Goal: Task Accomplishment & Management: Complete application form

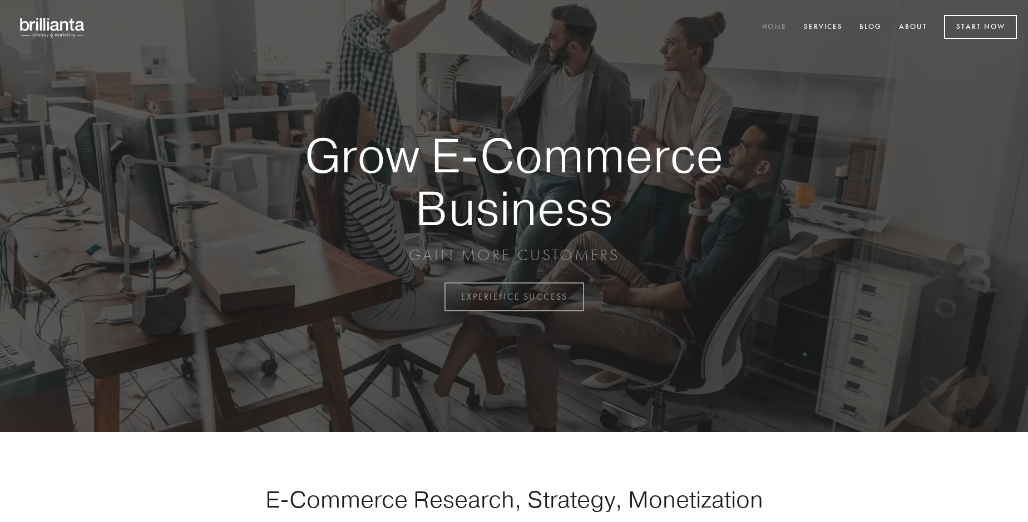
scroll to position [2915, 0]
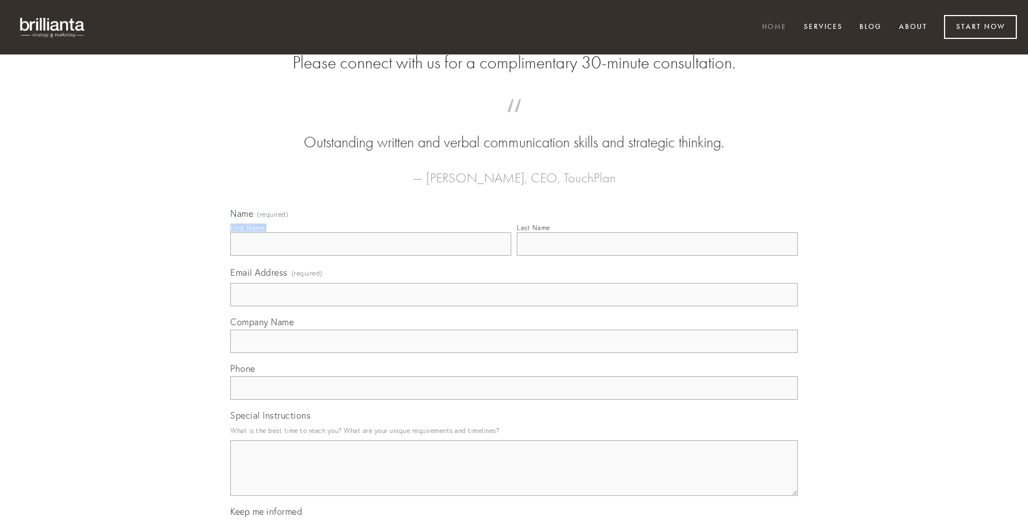
type input "[PERSON_NAME]"
click at [657, 256] on input "Last Name" at bounding box center [657, 243] width 281 height 23
type input "[PERSON_NAME]"
click at [514, 306] on input "Email Address (required)" at bounding box center [513, 294] width 567 height 23
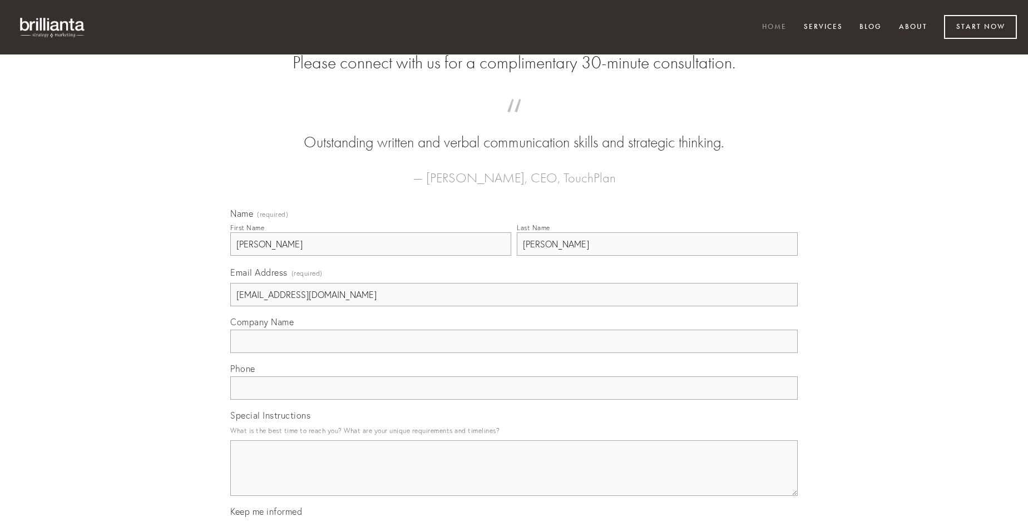
type input "[EMAIL_ADDRESS][DOMAIN_NAME]"
click at [514, 353] on input "Company Name" at bounding box center [513, 341] width 567 height 23
type input "claro"
click at [514, 400] on input "text" at bounding box center [513, 387] width 567 height 23
click at [514, 478] on textarea "Special Instructions" at bounding box center [513, 468] width 567 height 56
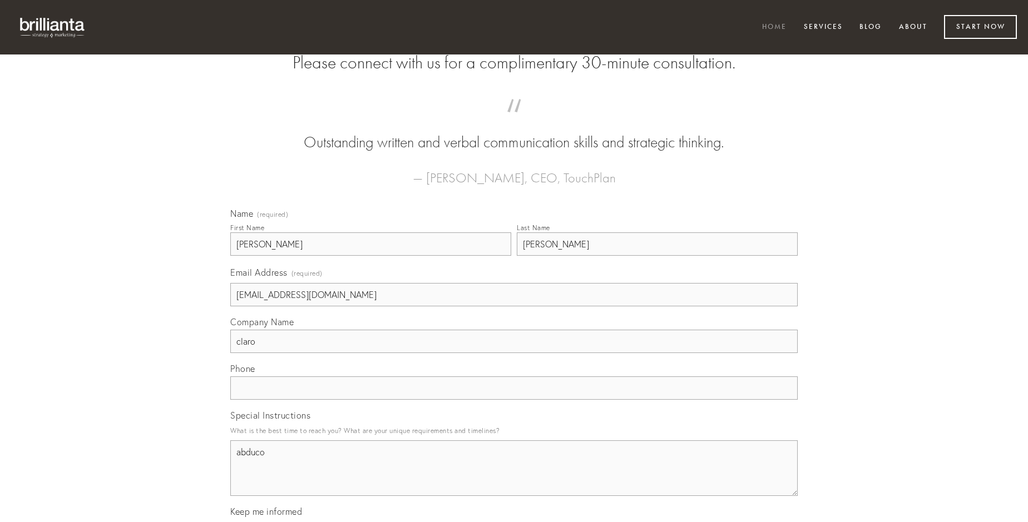
type textarea "abduco"
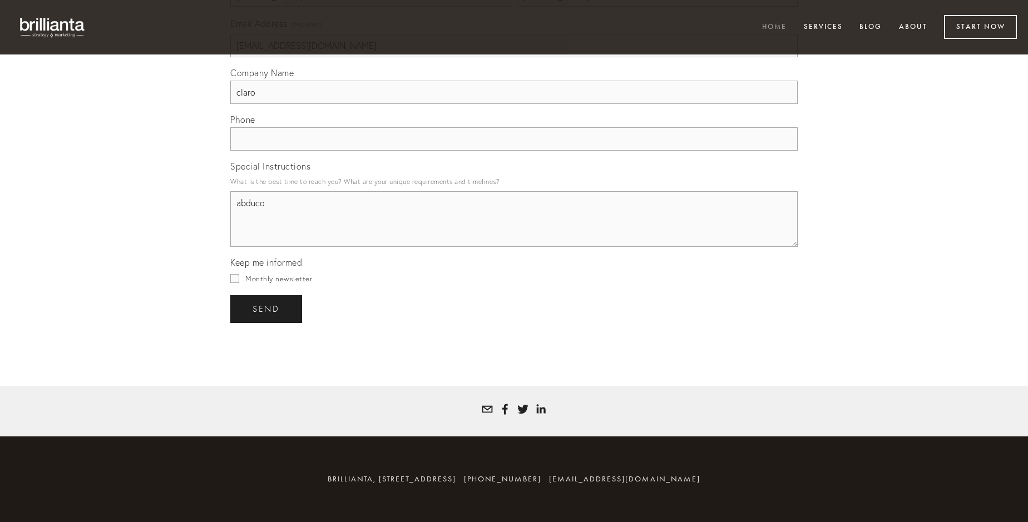
click at [267, 309] on span "send" at bounding box center [265, 309] width 27 height 10
